Goal: Task Accomplishment & Management: Manage account settings

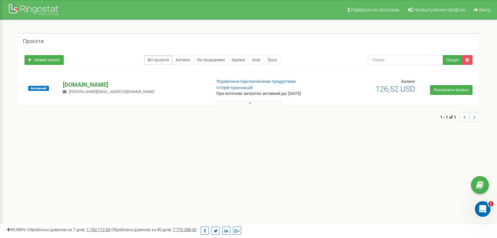
click at [84, 87] on p "[DOMAIN_NAME]" at bounding box center [134, 85] width 143 height 8
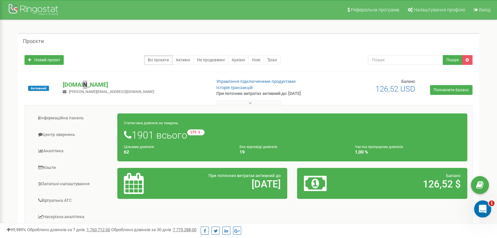
click at [483, 210] on icon "Відкрити програму для спілкування Intercom" at bounding box center [481, 208] width 11 height 11
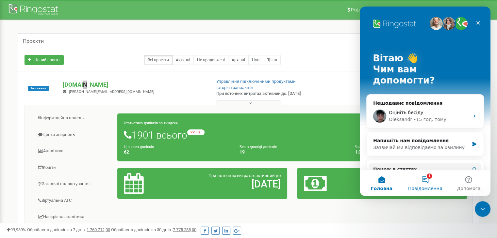
click at [425, 180] on button "1 Повідомлення" at bounding box center [424, 183] width 43 height 26
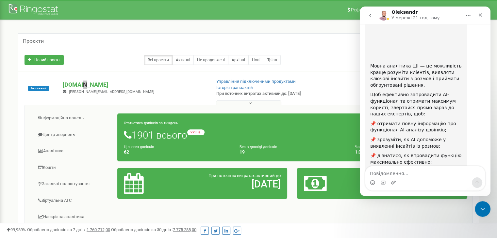
scroll to position [104, 0]
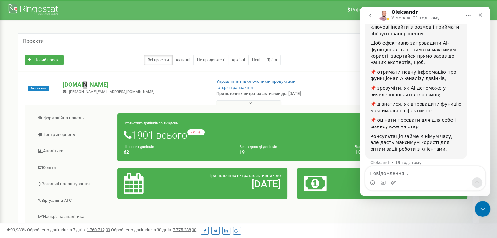
click at [368, 16] on icon "go back" at bounding box center [369, 15] width 5 height 5
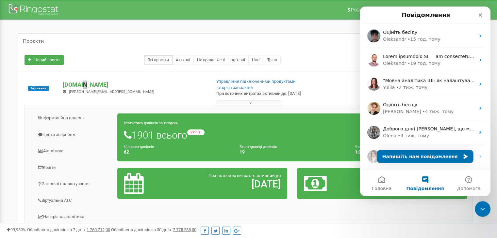
scroll to position [0, 0]
click at [399, 159] on button "Напишіть нам повідомлення" at bounding box center [425, 156] width 96 height 13
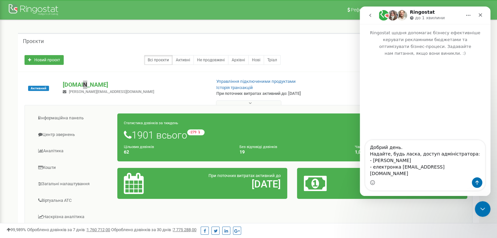
type textarea "Добрий день. Надайте, будь ласка, доступ адміністратора: - [PERSON_NAME] - елек…"
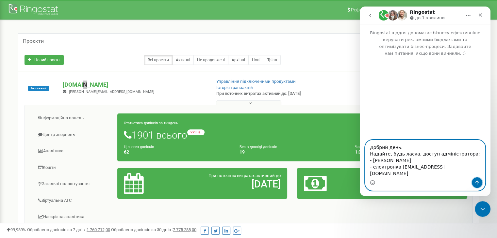
click at [479, 186] on button "Надіслати повідомлення…" at bounding box center [476, 183] width 10 height 10
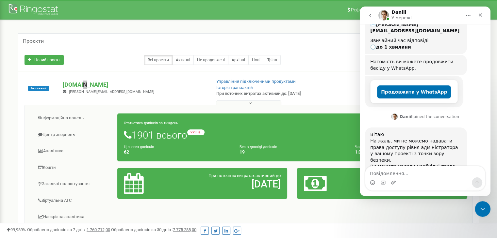
scroll to position [113, 0]
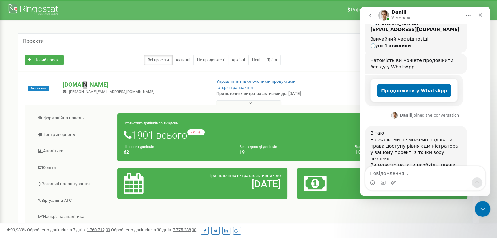
click at [427, 169] on link "за інструкцією." at bounding box center [409, 175] width 78 height 12
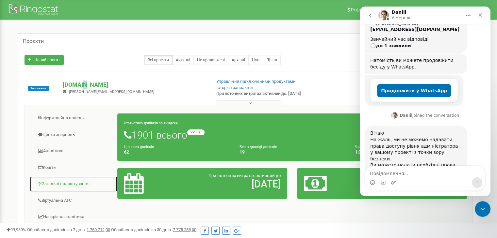
click at [58, 181] on link "Загальні налаштування" at bounding box center [74, 184] width 88 height 16
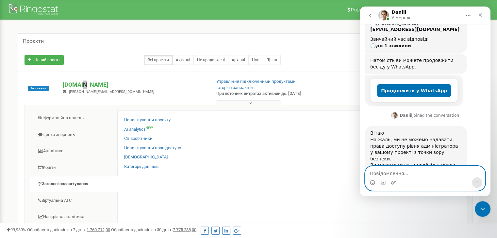
click at [389, 175] on textarea "Повідомлення..." at bounding box center [424, 172] width 119 height 11
type textarea "Зрозуміло, дякую!"
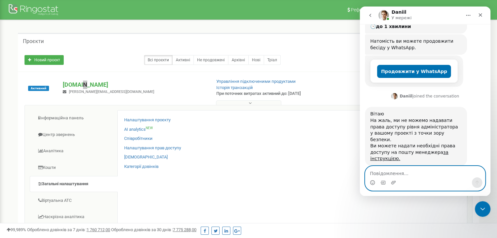
scroll to position [132, 0]
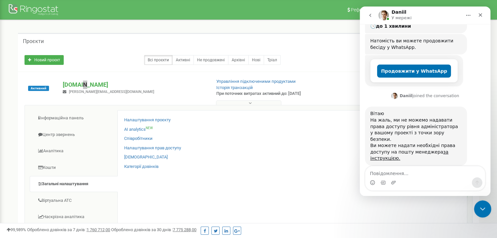
click at [481, 207] on icon "Закрити програму для спілкування Intercom" at bounding box center [481, 208] width 8 height 8
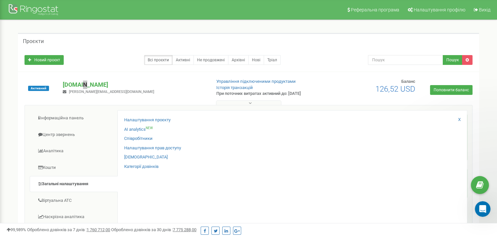
scroll to position [132, 0]
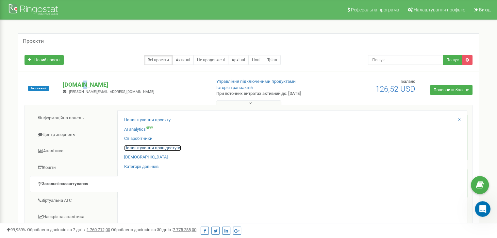
click at [137, 147] on link "Налаштування прав доступу" at bounding box center [152, 148] width 57 height 6
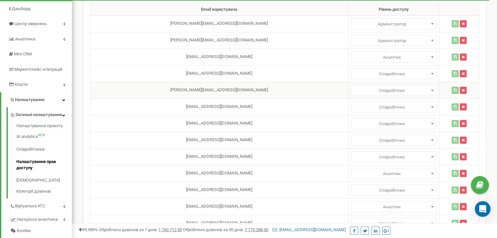
scroll to position [65, 0]
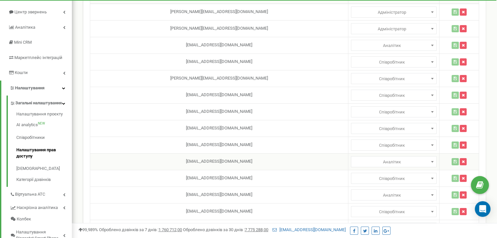
click at [174, 160] on td "bodnarukilona@gmail.com" at bounding box center [219, 161] width 258 height 17
select select
click at [353, 162] on span "Аналітик" at bounding box center [393, 162] width 81 height 9
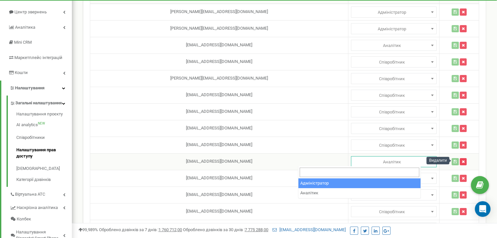
click at [461, 162] on icon "button" at bounding box center [462, 162] width 3 height 4
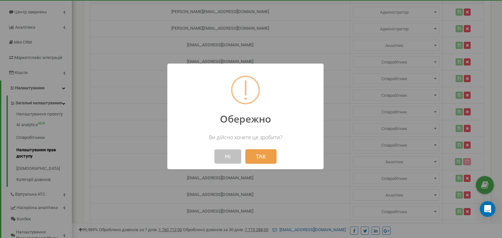
click at [253, 157] on button "ТАК" at bounding box center [260, 157] width 31 height 14
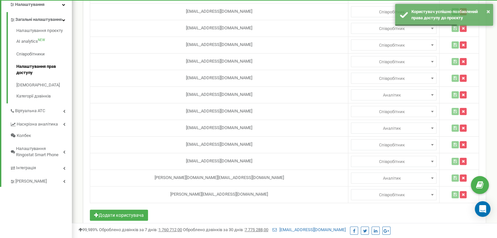
scroll to position [159, 0]
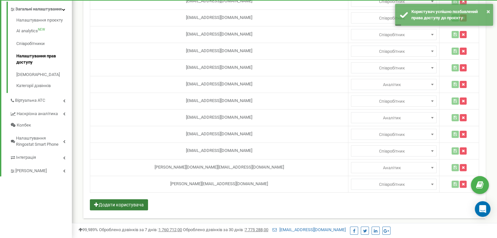
click at [134, 203] on button "Додати користувача" at bounding box center [119, 204] width 58 height 11
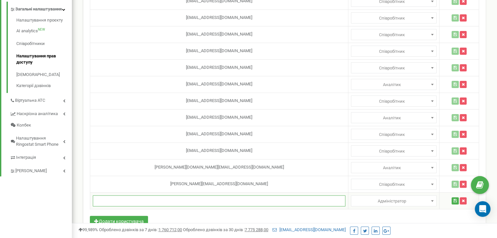
click at [166, 199] on input "text" at bounding box center [219, 201] width 252 height 11
paste input "[EMAIL_ADDRESS][DOMAIN_NAME]"
type input "[EMAIL_ADDRESS][DOMAIN_NAME]"
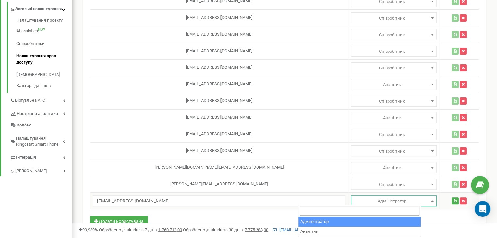
click at [410, 200] on span "Адміністратор" at bounding box center [393, 201] width 81 height 9
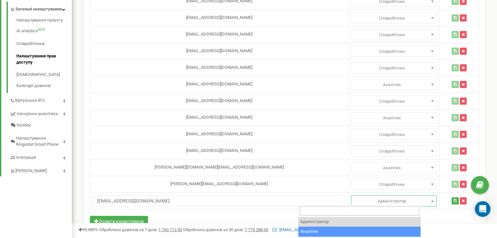
select select "2"
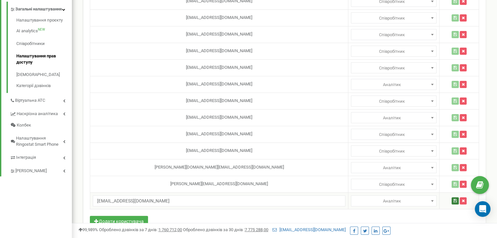
click at [453, 200] on icon "button" at bounding box center [454, 201] width 3 height 4
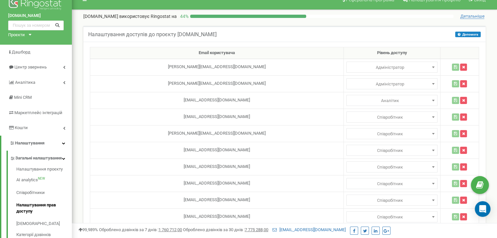
scroll to position [0, 0]
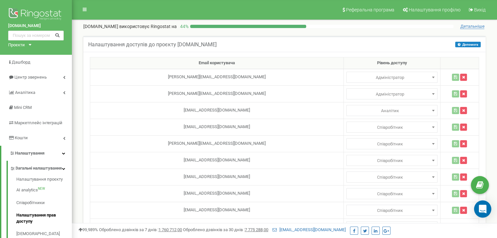
click at [481, 209] on icon "Open Intercom Messenger" at bounding box center [482, 209] width 8 height 8
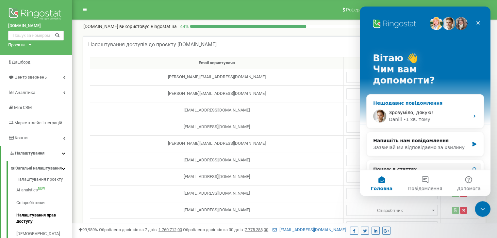
click at [398, 110] on span "Зрозуміло, дякую!" at bounding box center [411, 112] width 44 height 5
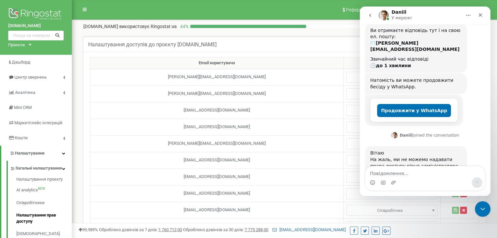
scroll to position [132, 0]
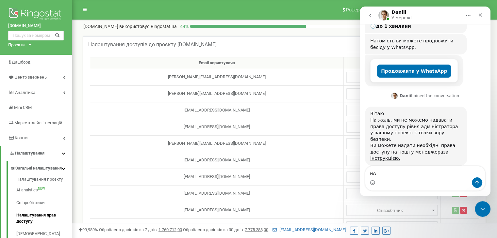
type textarea "н"
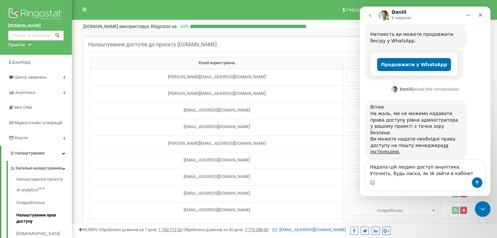
type textarea "Надала цій людині доступ аналітика. Уточніть, будь ласка, як їй зайти в кабінет?"
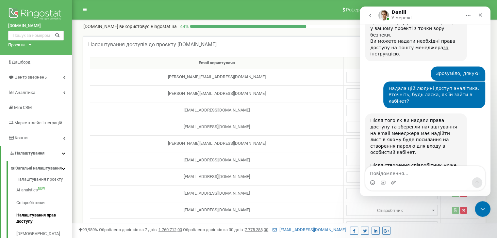
scroll to position [237, 0]
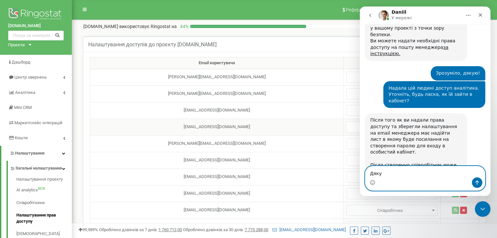
type textarea "Дякую"
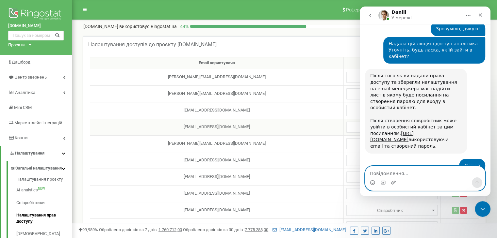
scroll to position [282, 0]
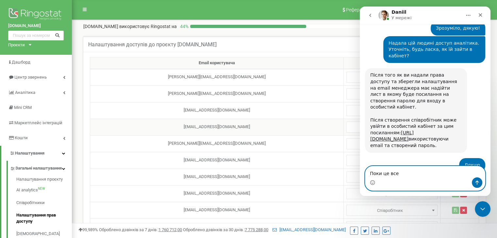
type textarea "Поки це все."
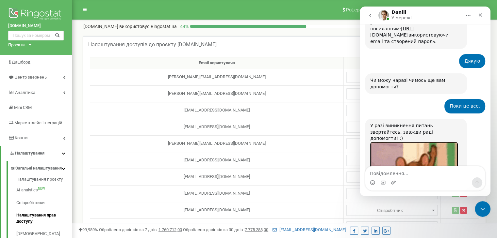
scroll to position [425, 0]
